Goal: Check status: Check status

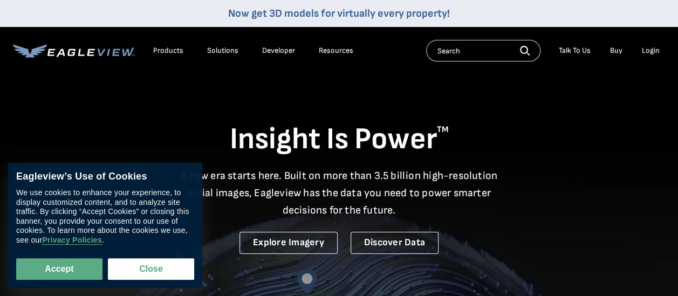
click at [654, 49] on div "Login" at bounding box center [651, 51] width 18 height 10
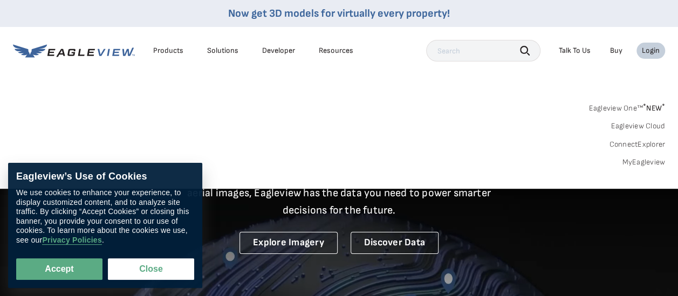
click at [645, 160] on link "MyEagleview" at bounding box center [643, 162] width 43 height 10
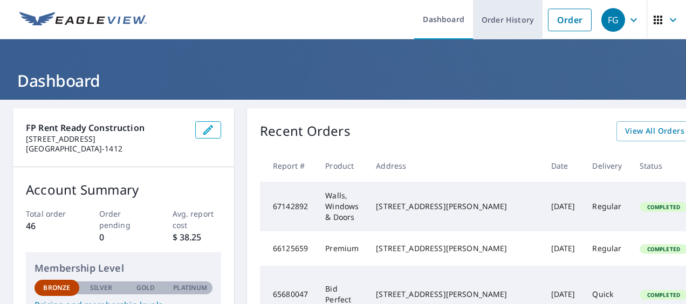
click at [518, 19] on link "Order History" at bounding box center [508, 19] width 70 height 39
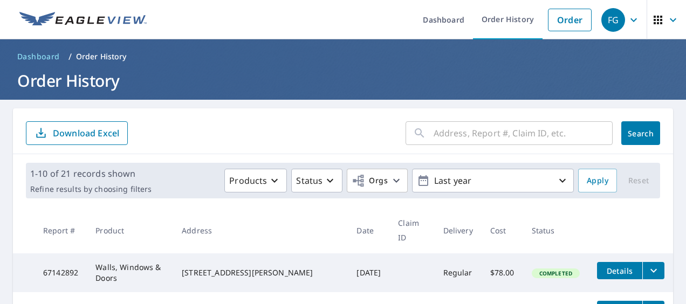
click at [450, 138] on input "text" at bounding box center [522, 133] width 179 height 30
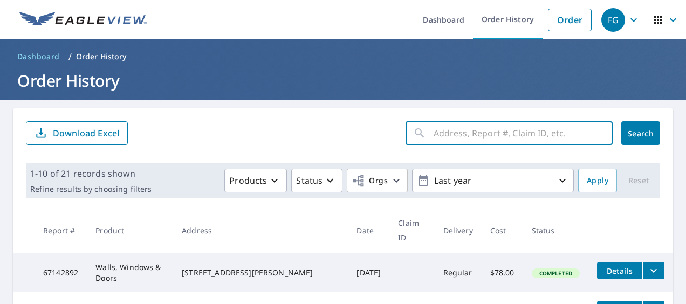
paste input "58781534"
type input "58781534"
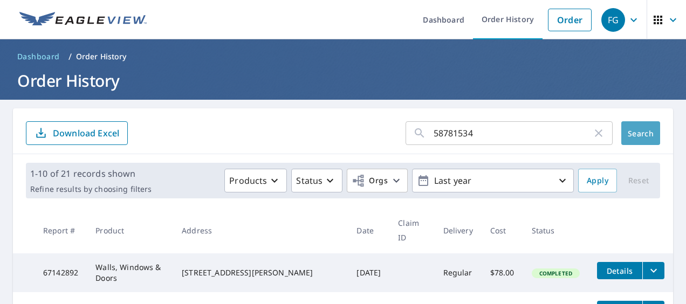
click at [631, 134] on span "Search" at bounding box center [641, 133] width 22 height 10
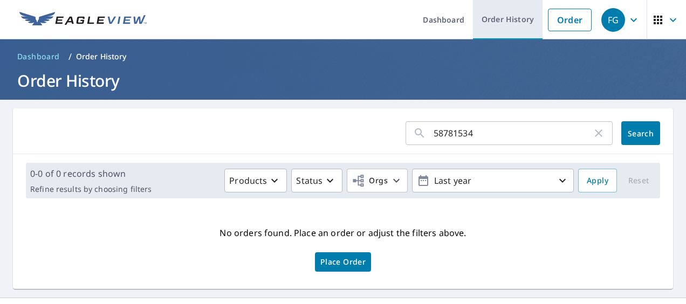
click at [501, 22] on link "Order History" at bounding box center [508, 19] width 70 height 39
